Goal: Information Seeking & Learning: Find contact information

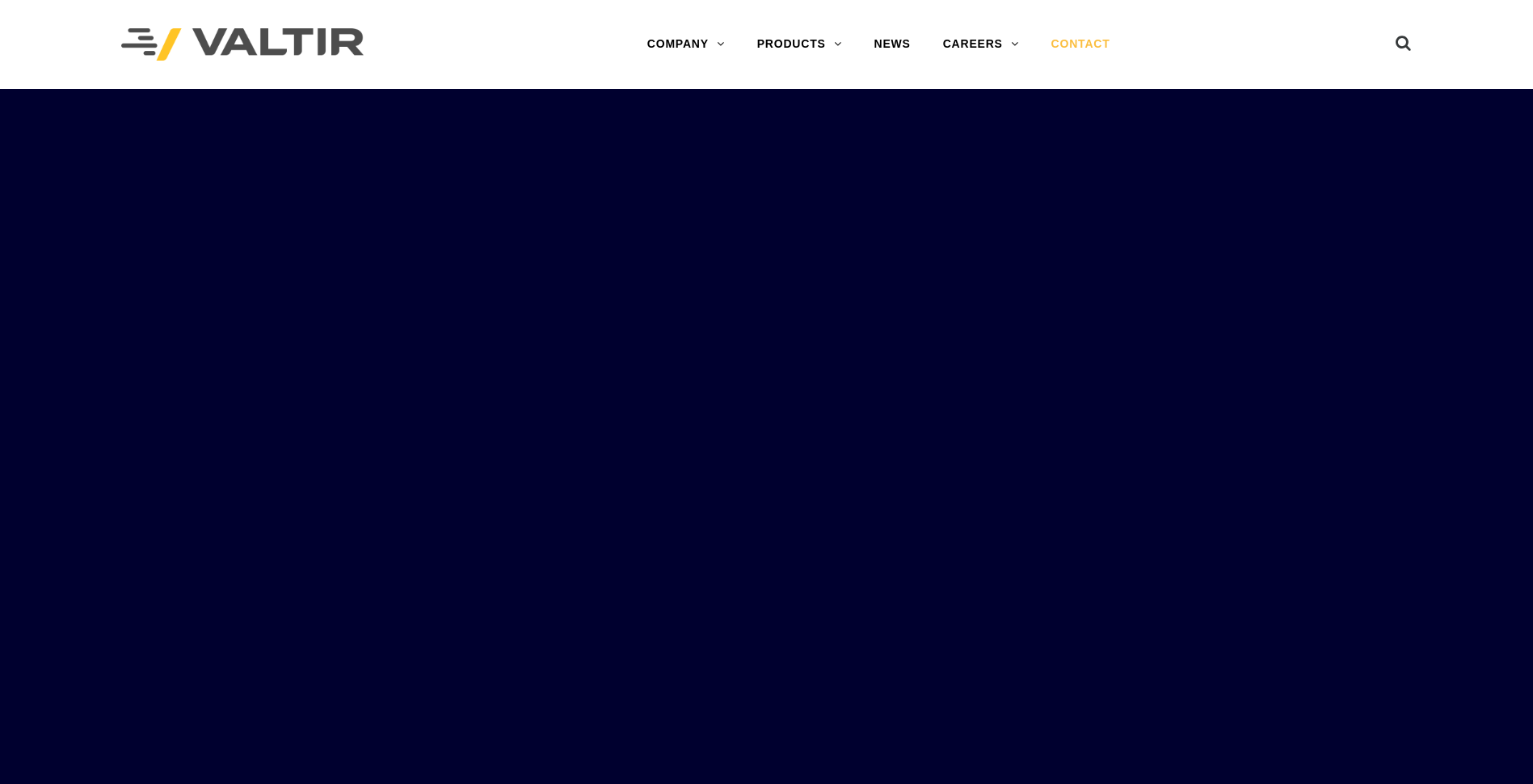
click at [1083, 42] on link "CONTACT" at bounding box center [1080, 44] width 91 height 32
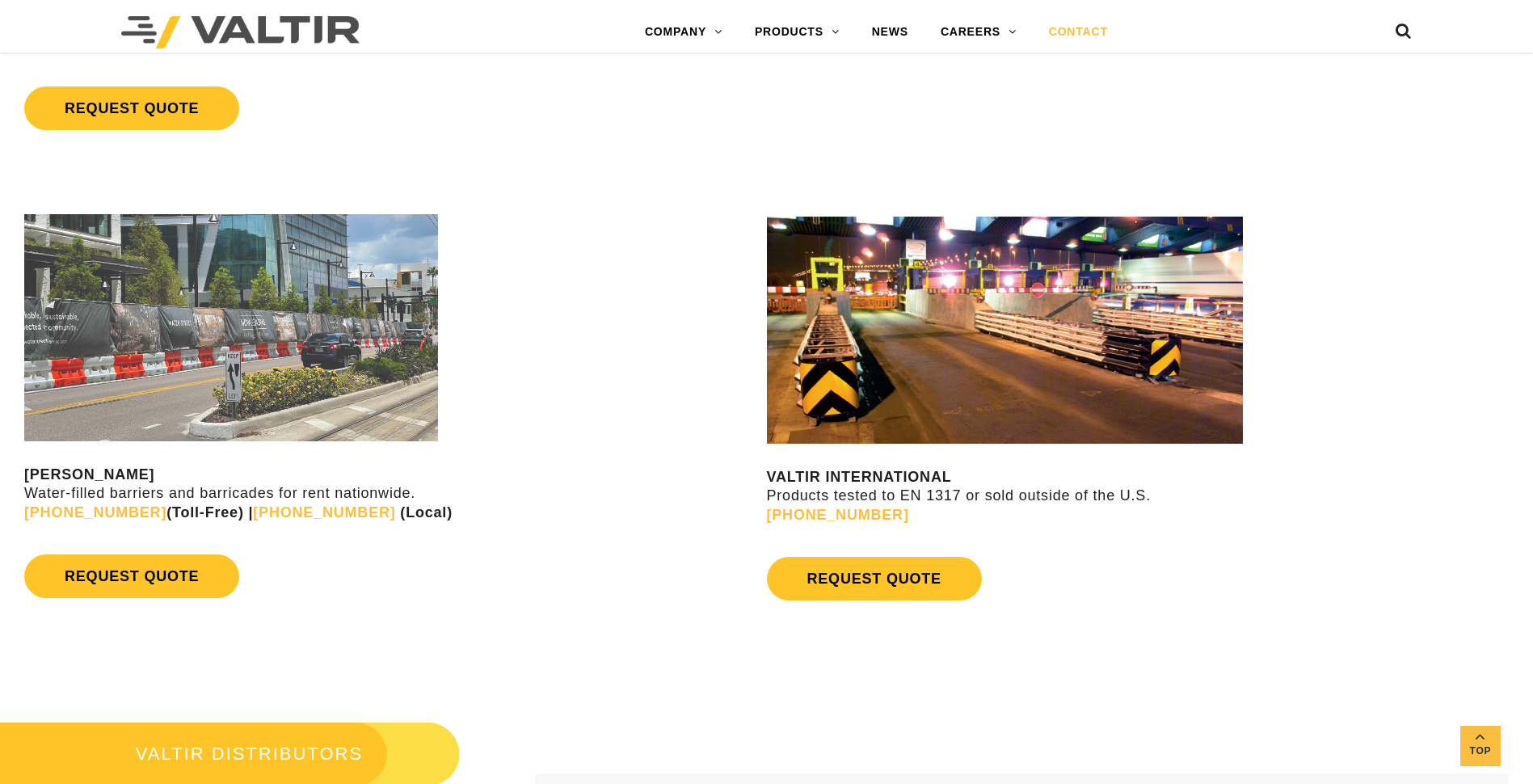
scroll to position [1758, 0]
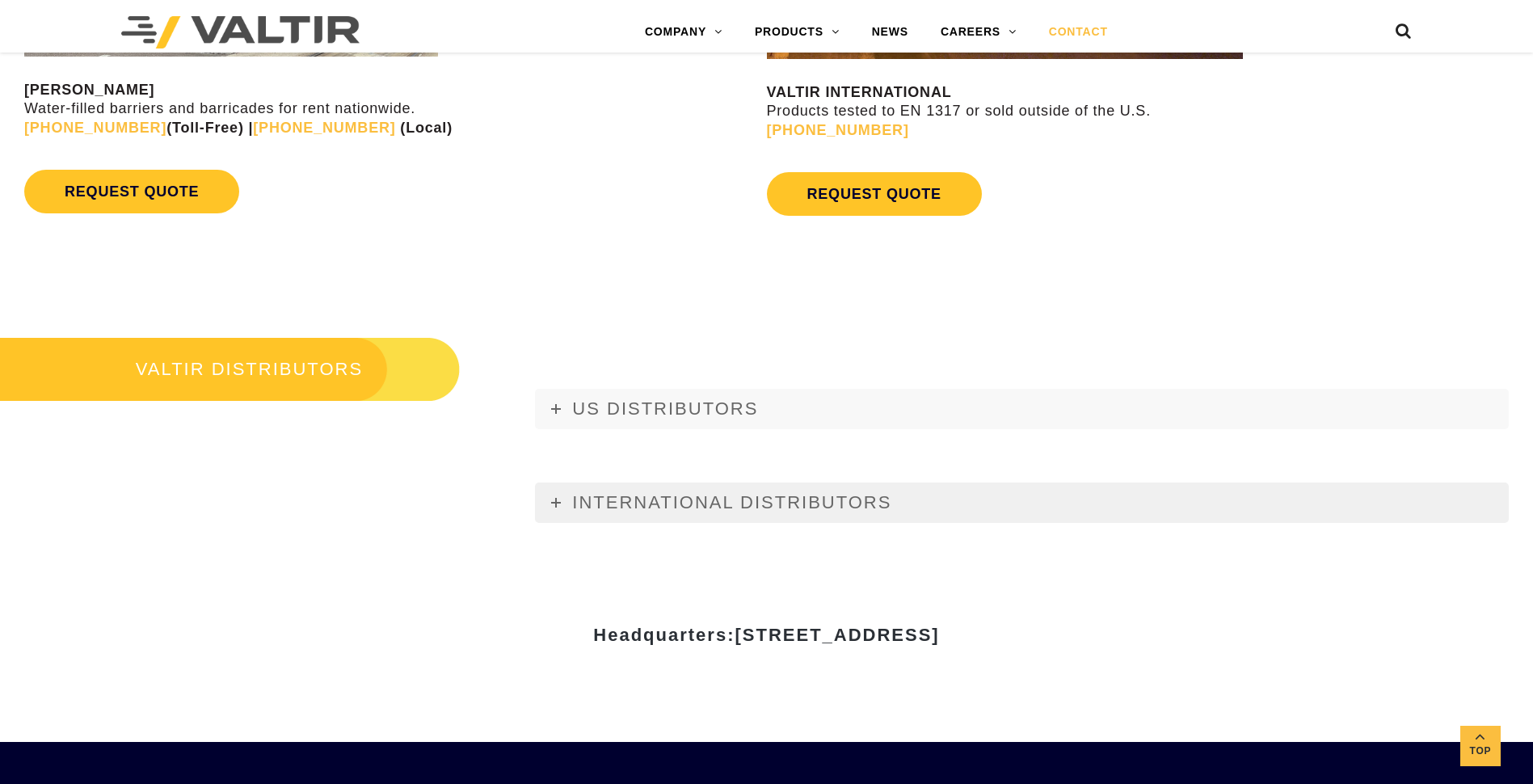
click at [554, 503] on icon at bounding box center [555, 502] width 9 height 9
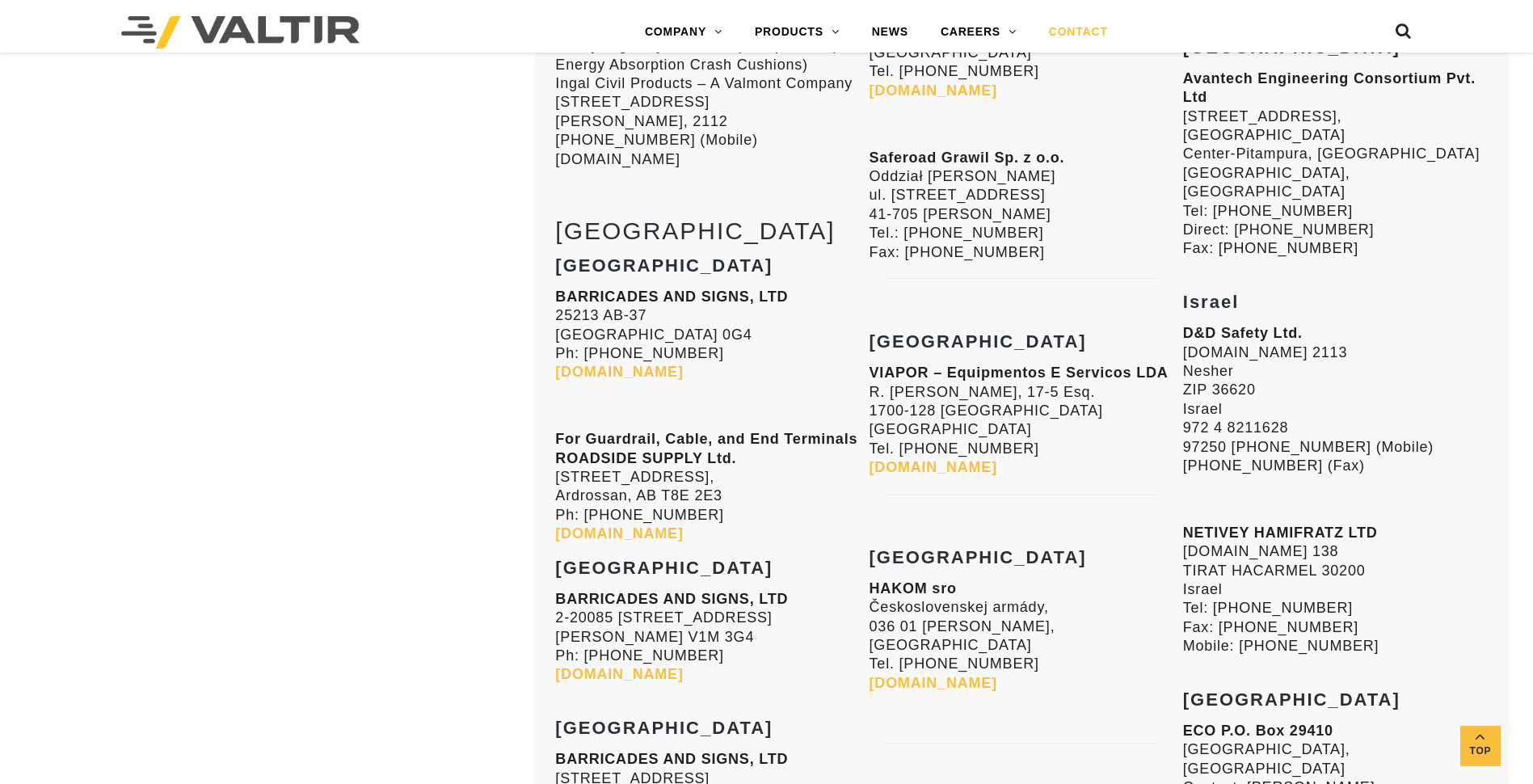
scroll to position [5152, 0]
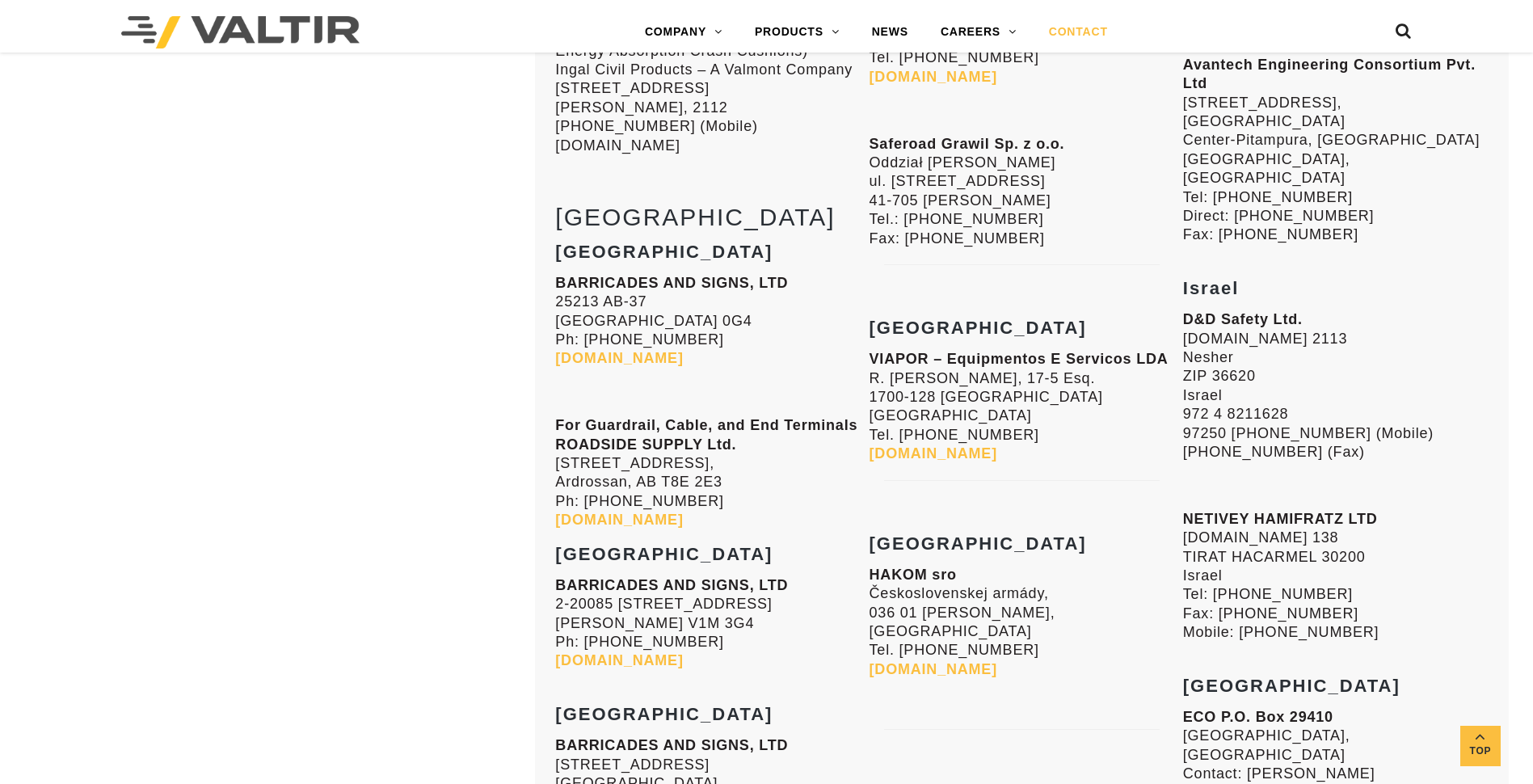
click at [917, 445] on strong "[DOMAIN_NAME]" at bounding box center [933, 453] width 128 height 16
click at [929, 445] on strong "[DOMAIN_NAME]" at bounding box center [933, 453] width 128 height 16
drag, startPoint x: 869, startPoint y: 338, endPoint x: 1165, endPoint y: 339, distance: 296.0
click at [1165, 351] on strong "VIAPOR – Equipmentos E Servicos LDA" at bounding box center [1019, 359] width 299 height 16
drag, startPoint x: 1165, startPoint y: 339, endPoint x: 1147, endPoint y: 339, distance: 18.0
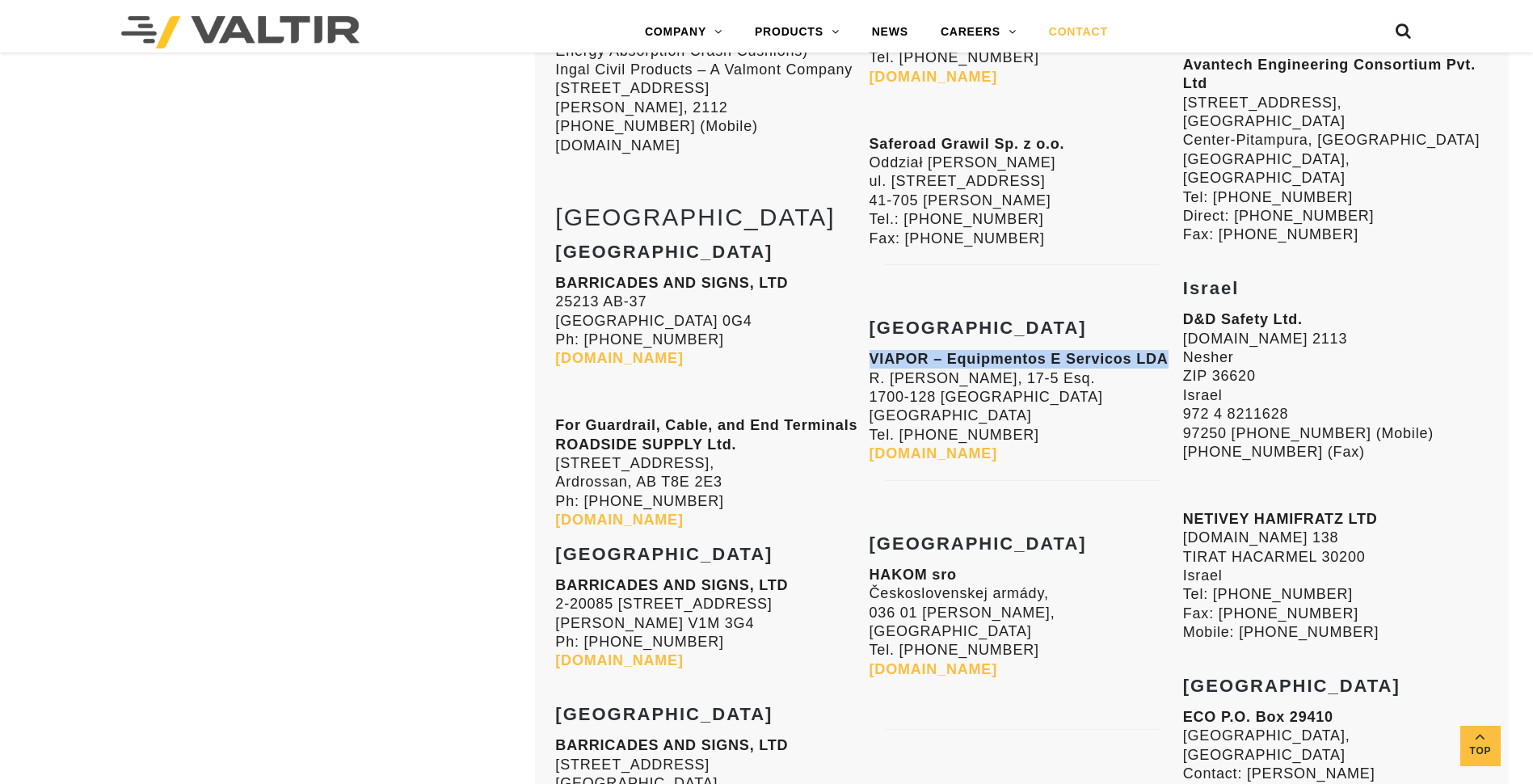
copy strong "VIAPOR – Equipmentos E Servicos LDA"
